Goal: Navigation & Orientation: Find specific page/section

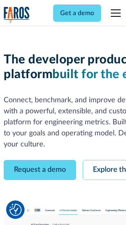
scroll to position [46, 0]
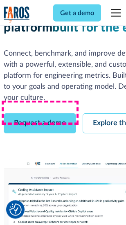
click at [40, 114] on link "Request a demo" at bounding box center [40, 124] width 73 height 20
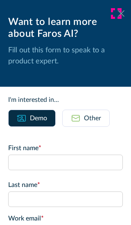
click at [118, 14] on icon at bounding box center [121, 13] width 7 height 6
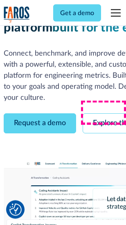
click at [107, 114] on link "Explore the platform" at bounding box center [126, 124] width 87 height 20
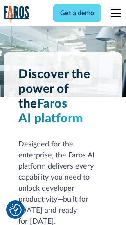
scroll to position [6245, 0]
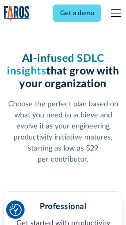
scroll to position [1287, 0]
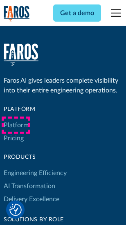
click at [16, 125] on link "Platform" at bounding box center [16, 125] width 25 height 13
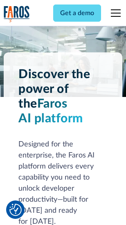
scroll to position [6509, 0]
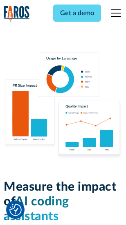
scroll to position [5118, 0]
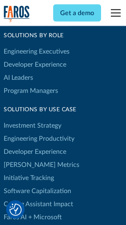
click at [25, 159] on link "[PERSON_NAME] Metrics" at bounding box center [42, 165] width 76 height 13
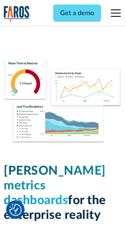
scroll to position [3630, 0]
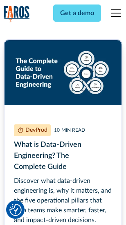
scroll to position [3725, 0]
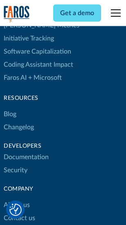
click at [19, 121] on link "Changelog" at bounding box center [19, 127] width 30 height 13
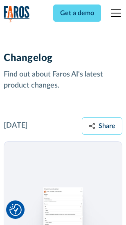
scroll to position [10054, 0]
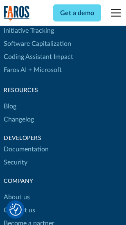
click at [16, 191] on link "About us" at bounding box center [17, 197] width 26 height 13
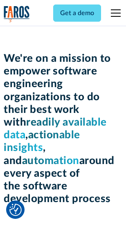
scroll to position [2835, 0]
